Goal: Transaction & Acquisition: Download file/media

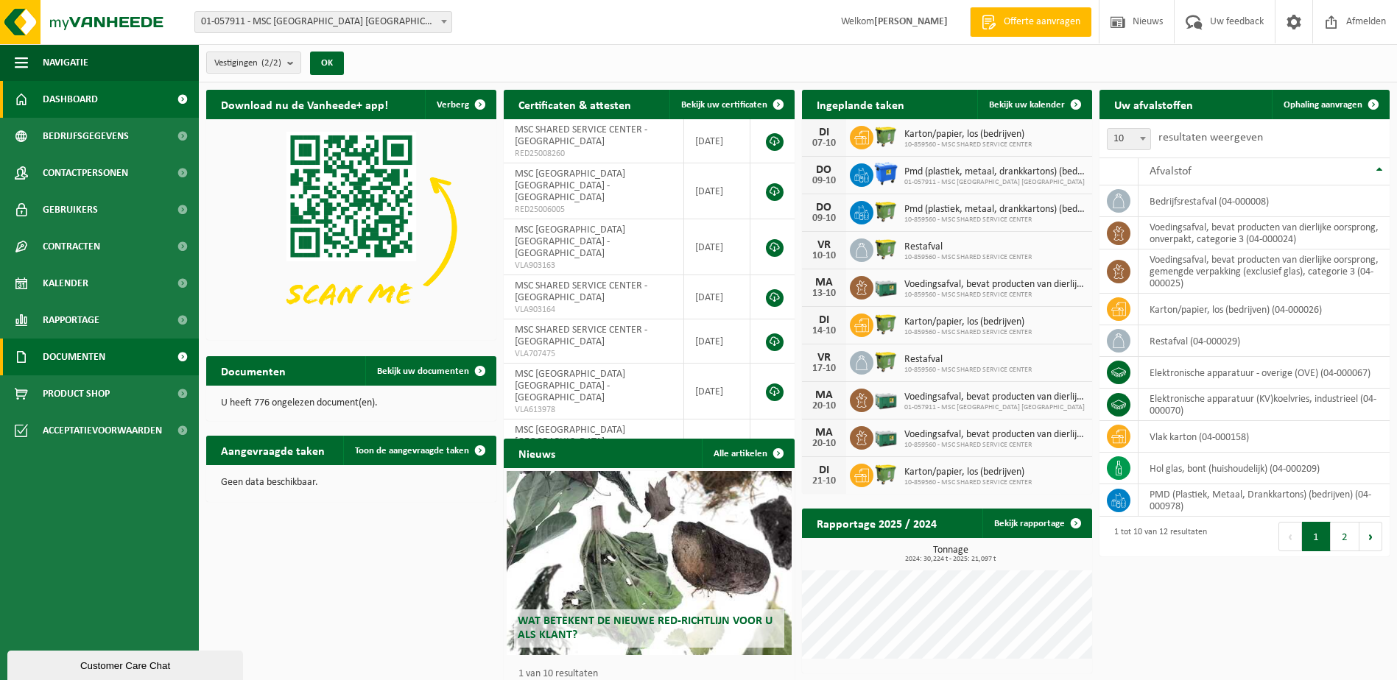
click at [176, 366] on span at bounding box center [182, 357] width 33 height 37
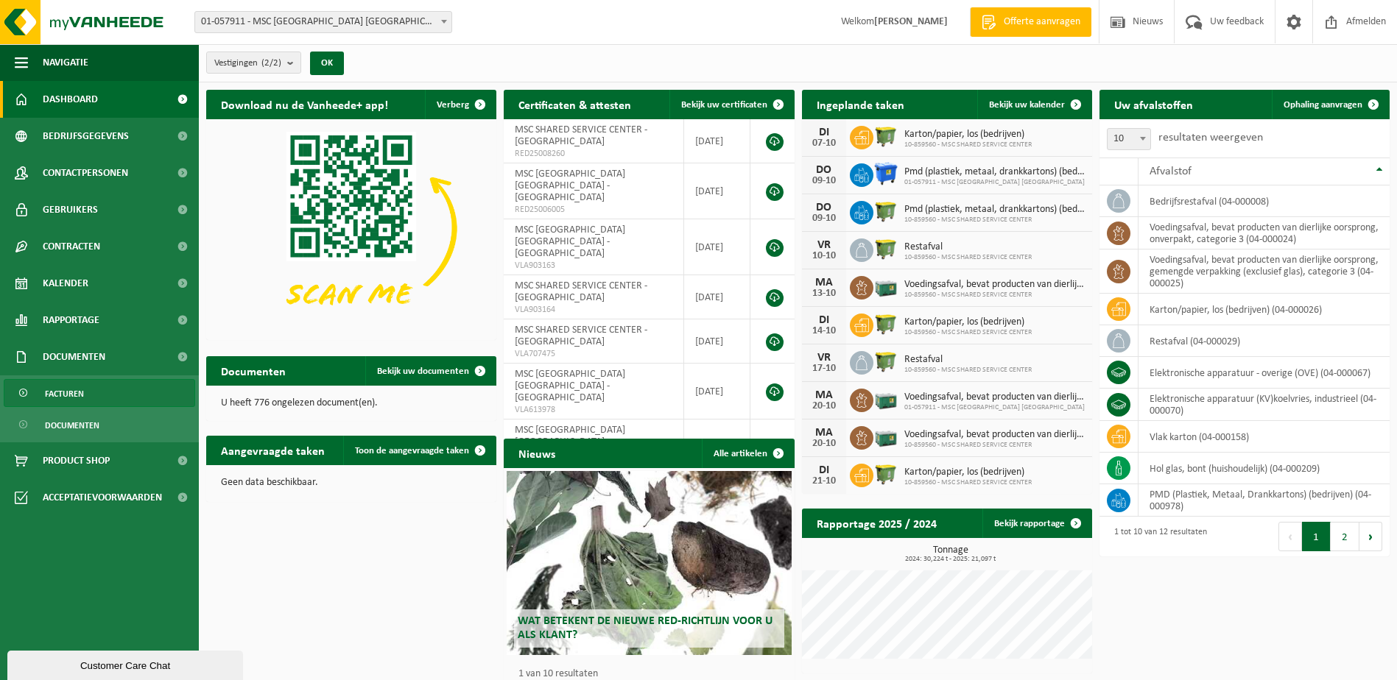
click at [115, 392] on link "Facturen" at bounding box center [99, 393] width 191 height 28
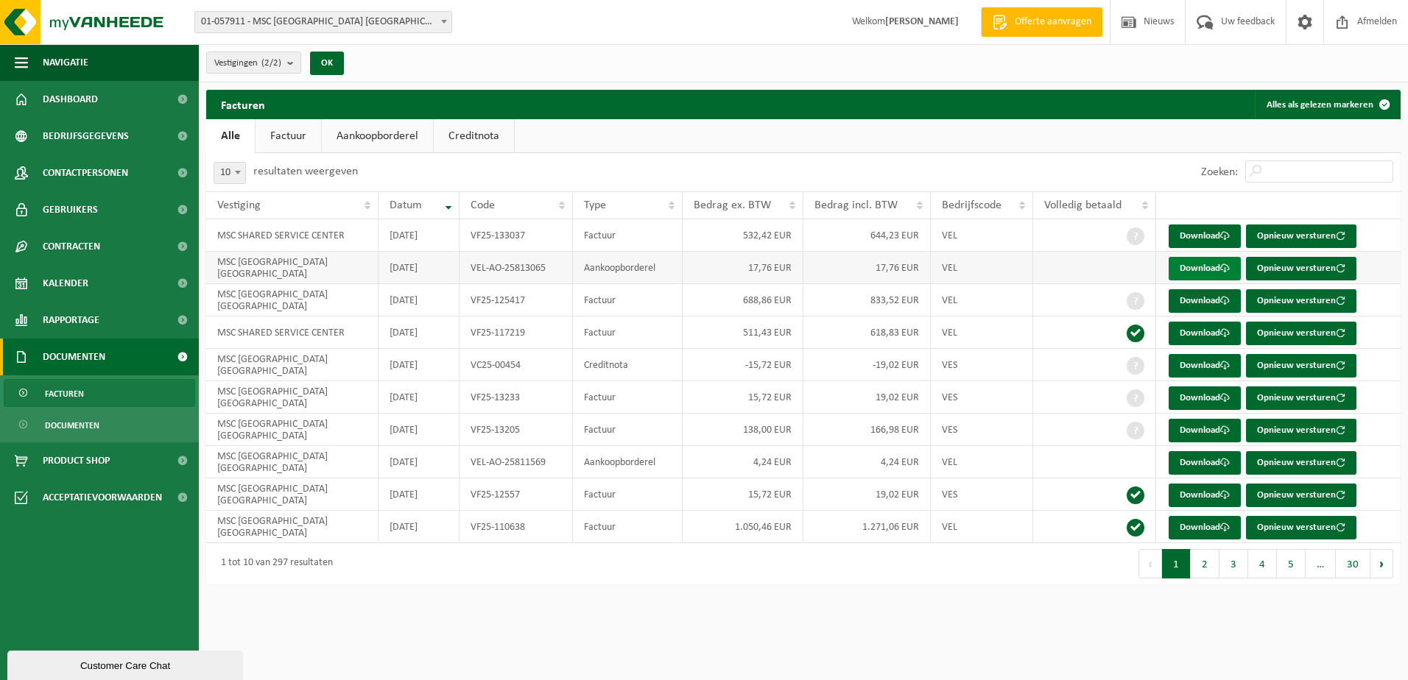
click at [1200, 268] on link "Download" at bounding box center [1205, 269] width 72 height 24
click at [1201, 298] on link "Download" at bounding box center [1205, 301] width 72 height 24
click at [1189, 432] on link "Download" at bounding box center [1205, 431] width 72 height 24
